Goal: Contribute content

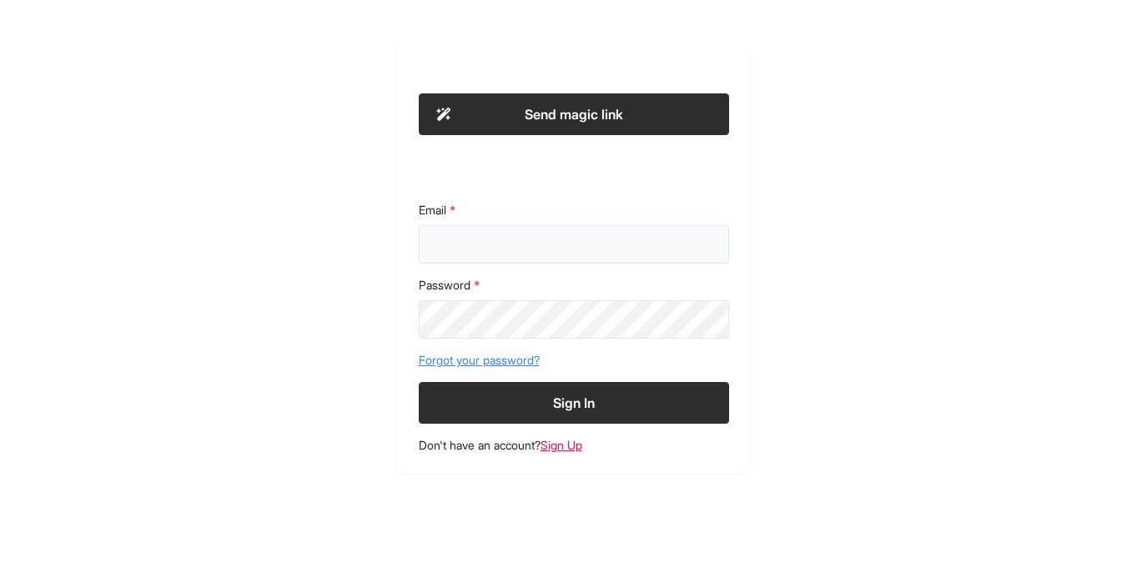
type input "**********"
click at [579, 391] on button "Sign In" at bounding box center [574, 403] width 310 height 42
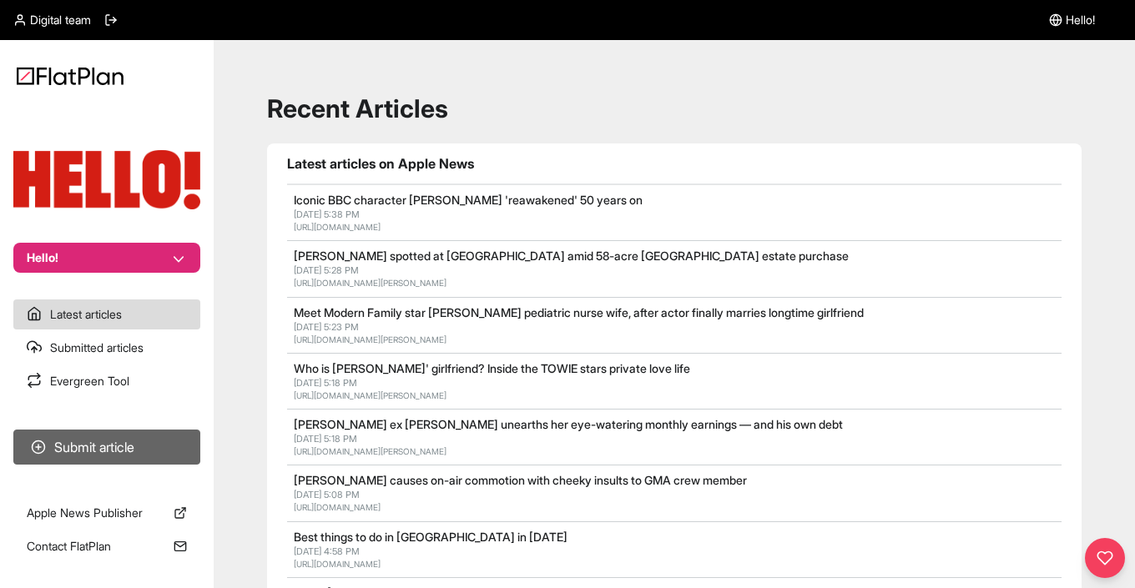
click at [131, 446] on button "Submit article" at bounding box center [106, 447] width 187 height 35
